Goal: Task Accomplishment & Management: Manage account settings

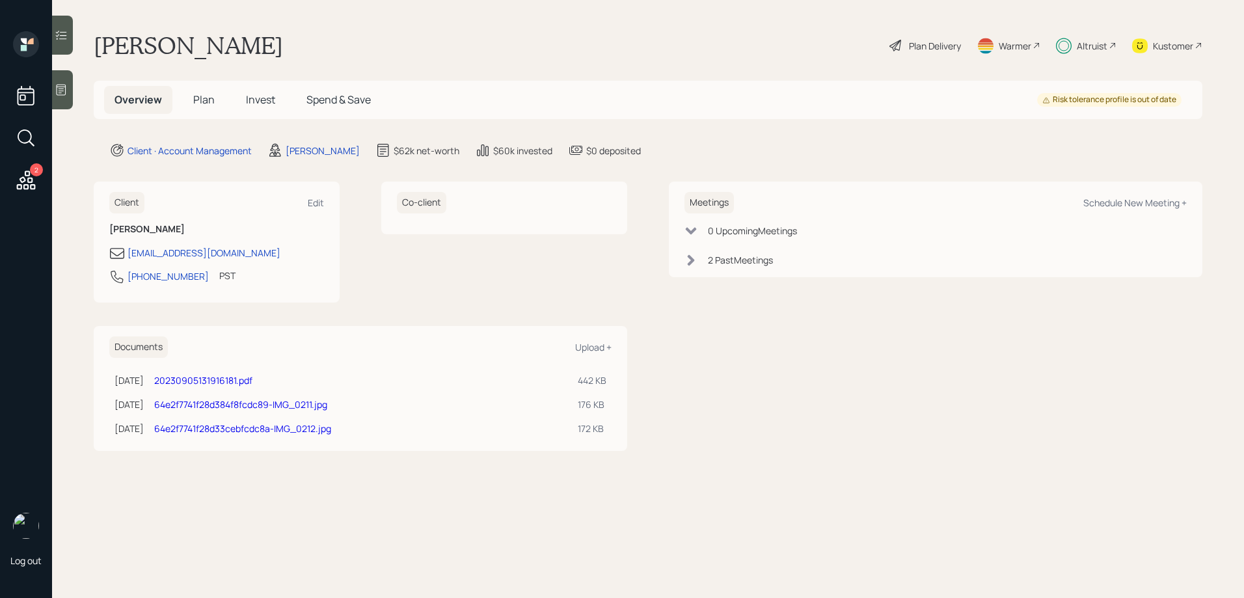
click at [256, 101] on span "Invest" at bounding box center [260, 99] width 29 height 14
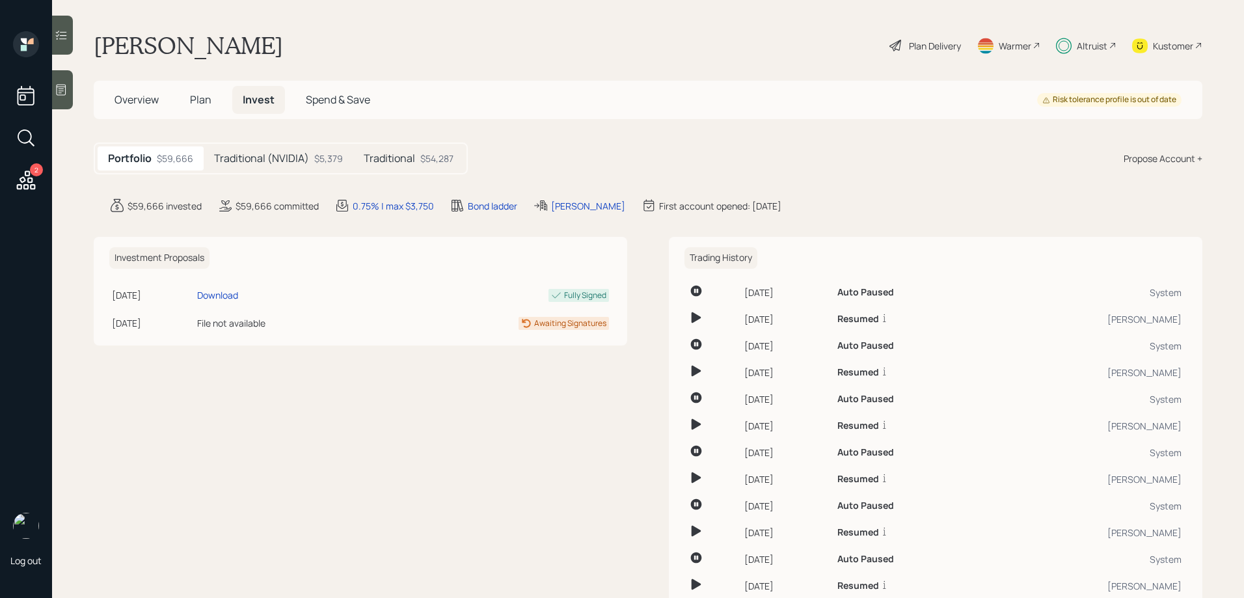
click at [416, 155] on div "Traditional $54,287" at bounding box center [408, 158] width 111 height 24
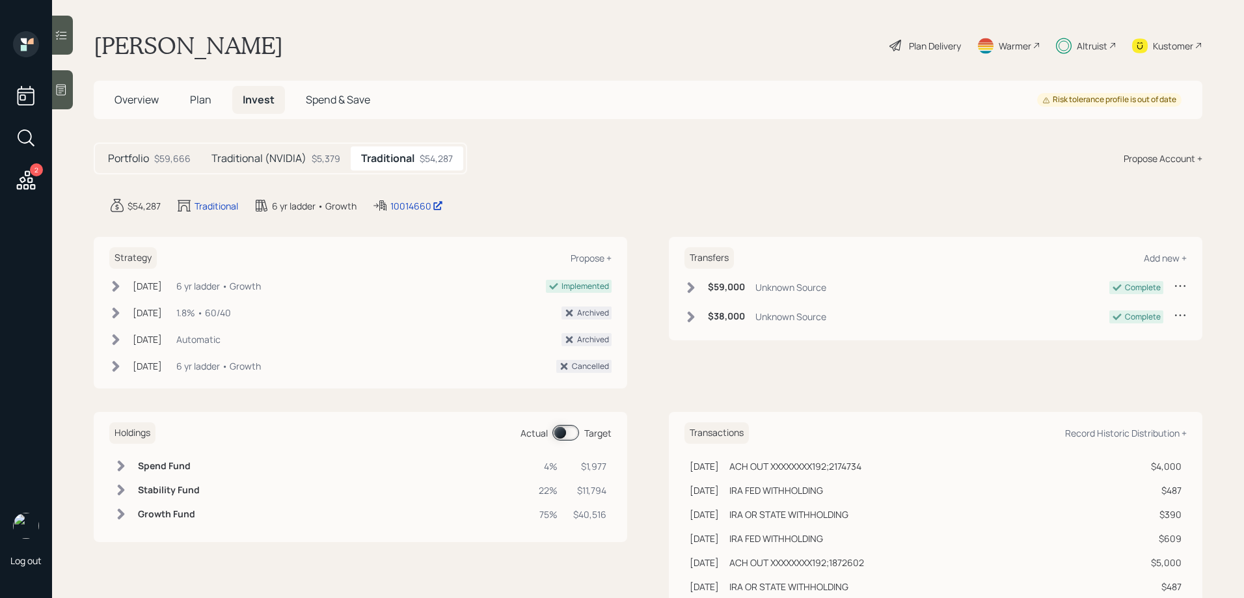
click at [65, 37] on icon at bounding box center [61, 35] width 13 height 13
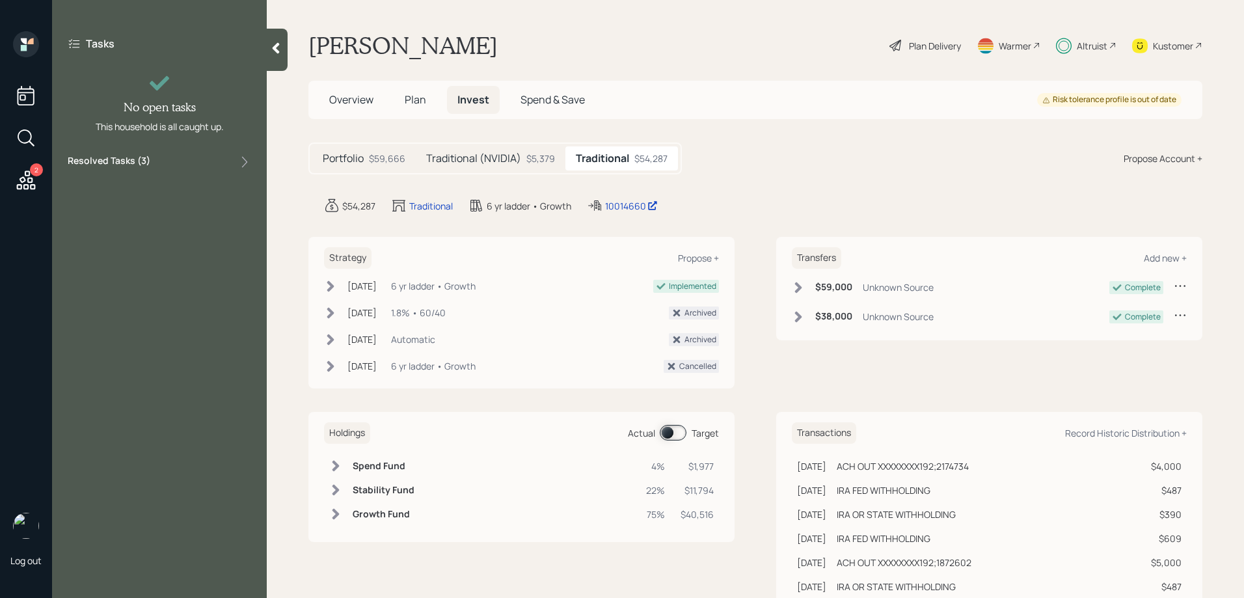
click at [172, 166] on div "Resolved Tasks ( 3 )" at bounding box center [159, 162] width 183 height 16
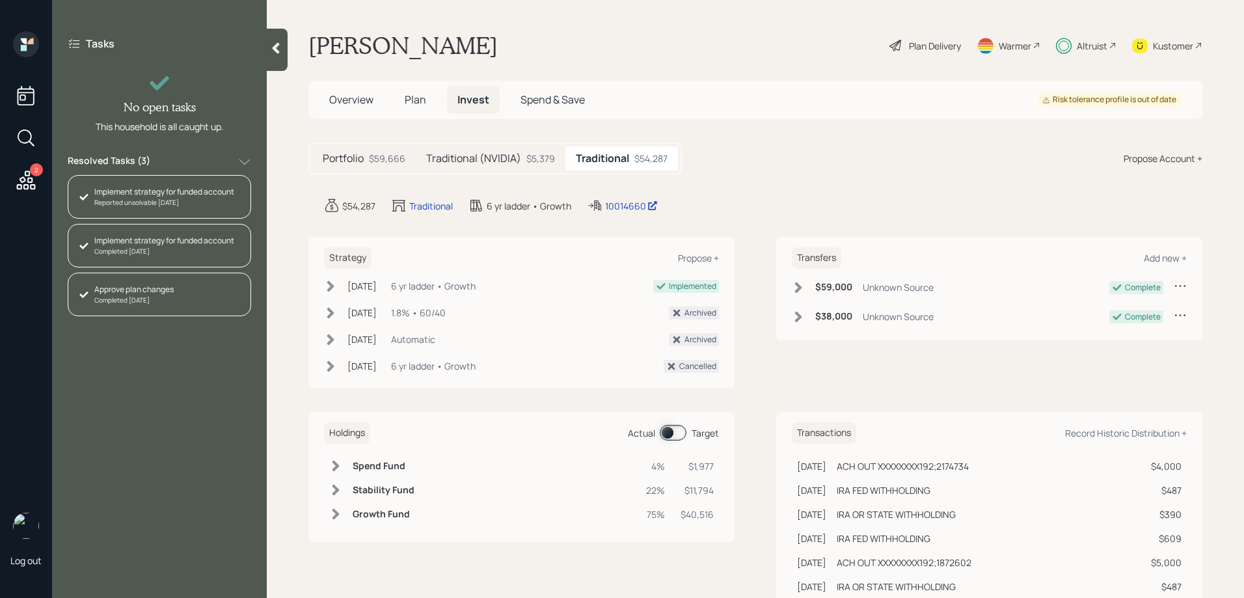
click at [667, 430] on span at bounding box center [673, 433] width 27 height 16
click at [677, 433] on span at bounding box center [673, 433] width 27 height 16
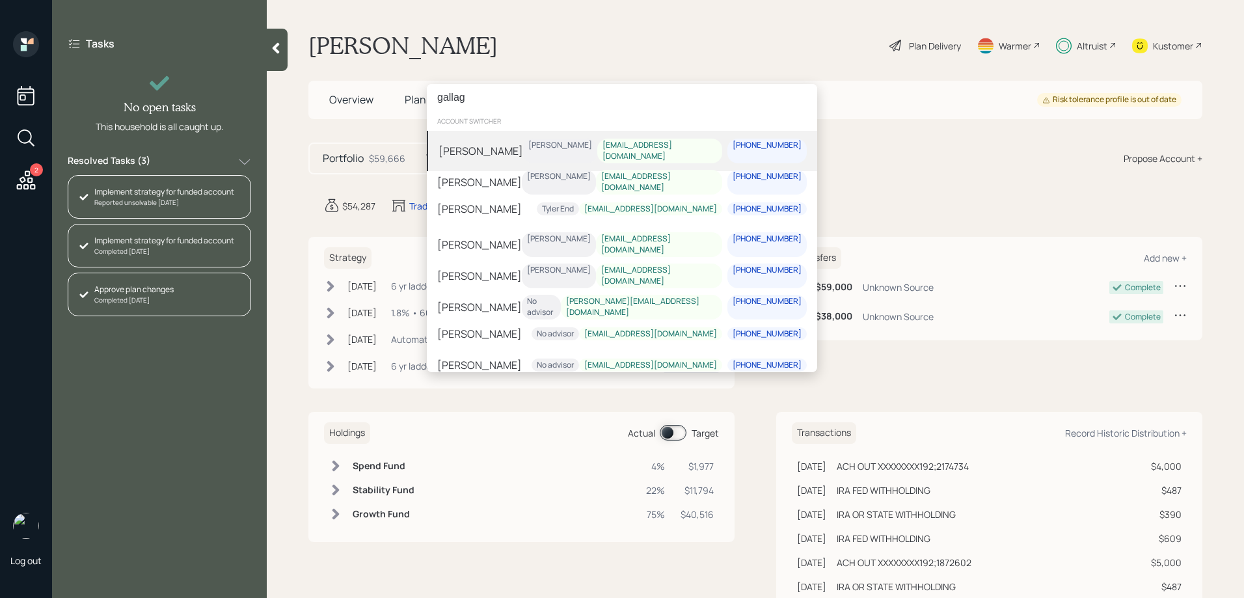
type input "gallag"
